Goal: Task Accomplishment & Management: Manage account settings

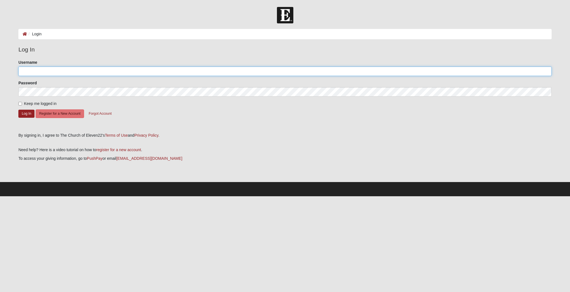
type input "whegeman"
click at [27, 114] on button "Log In" at bounding box center [26, 114] width 16 height 8
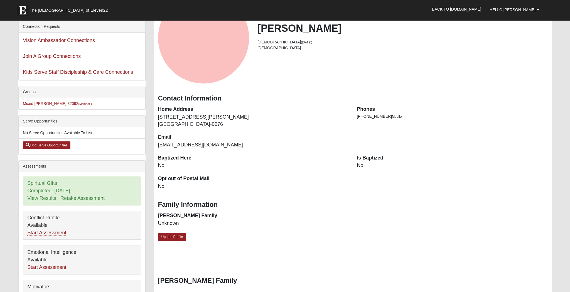
scroll to position [60, 0]
click at [175, 233] on link "Update Profile" at bounding box center [172, 237] width 28 height 8
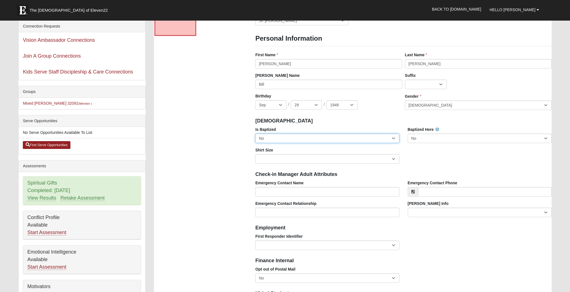
select select "True"
select select "Adult XL"
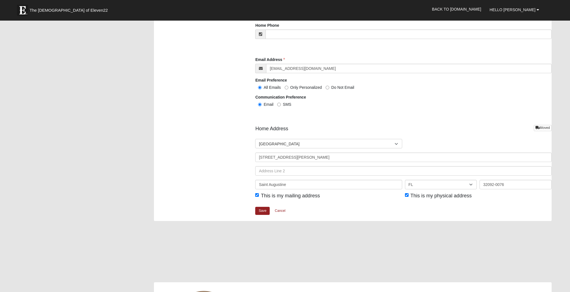
scroll to position [573, 0]
click at [263, 208] on link "Save" at bounding box center [262, 211] width 14 height 8
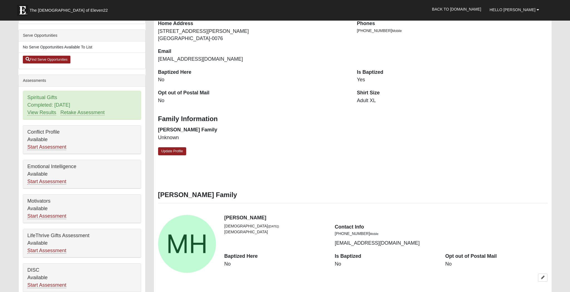
scroll to position [144, 0]
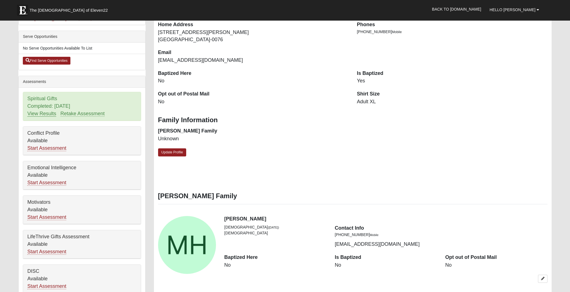
click at [41, 115] on link "View Results" at bounding box center [41, 114] width 29 height 6
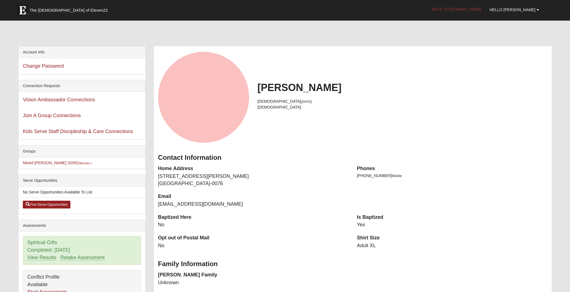
click at [471, 10] on link "Back to [DOMAIN_NAME]" at bounding box center [457, 9] width 58 height 14
